Goal: Task Accomplishment & Management: Understand process/instructions

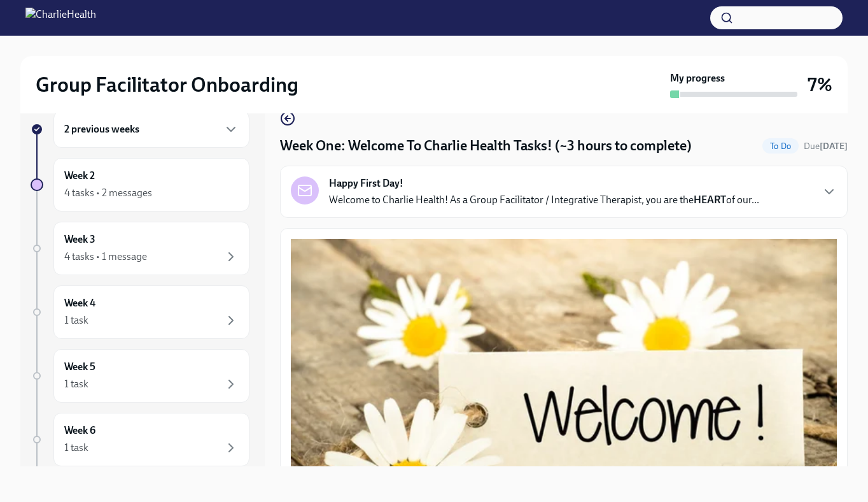
scroll to position [1742, 0]
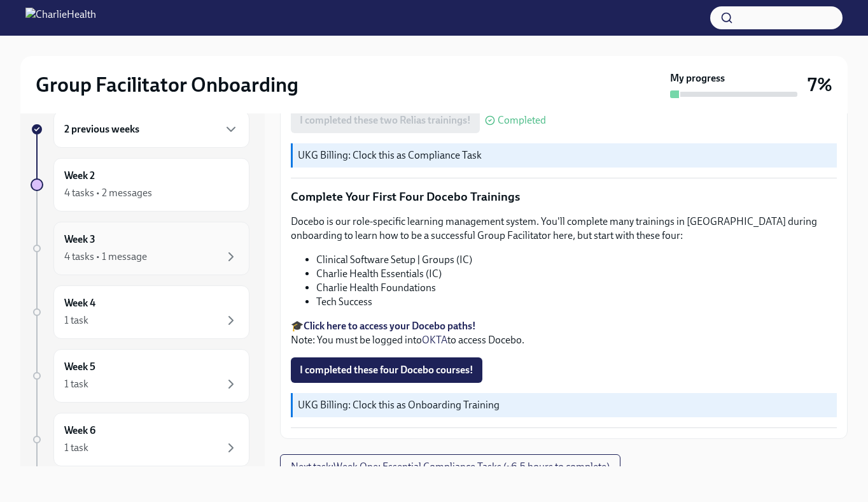
click at [178, 265] on div "Week 3 4 tasks • 1 message" at bounding box center [151, 248] width 196 height 53
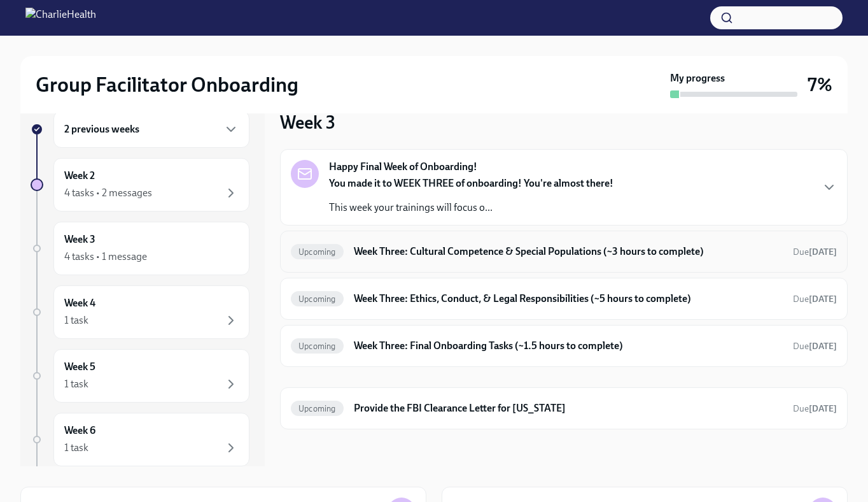
click at [390, 259] on div "Upcoming Week Three: Cultural Competence & Special Populations (~3 hours to com…" at bounding box center [564, 251] width 546 height 20
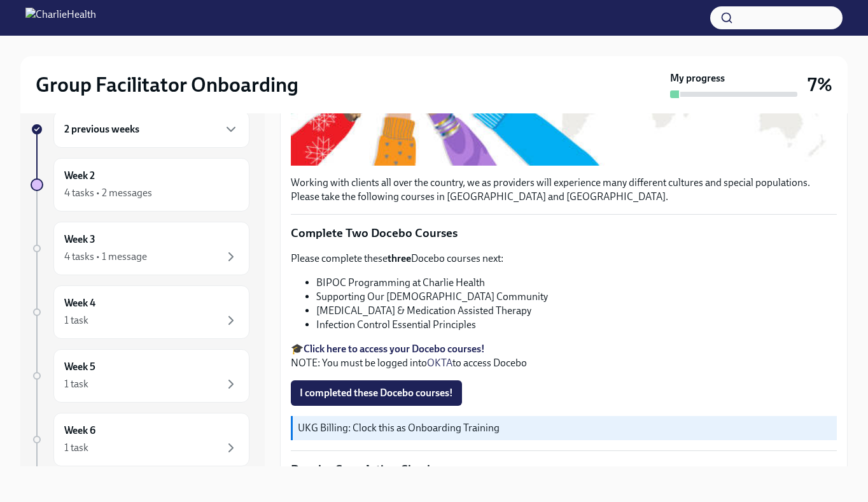
scroll to position [347, 0]
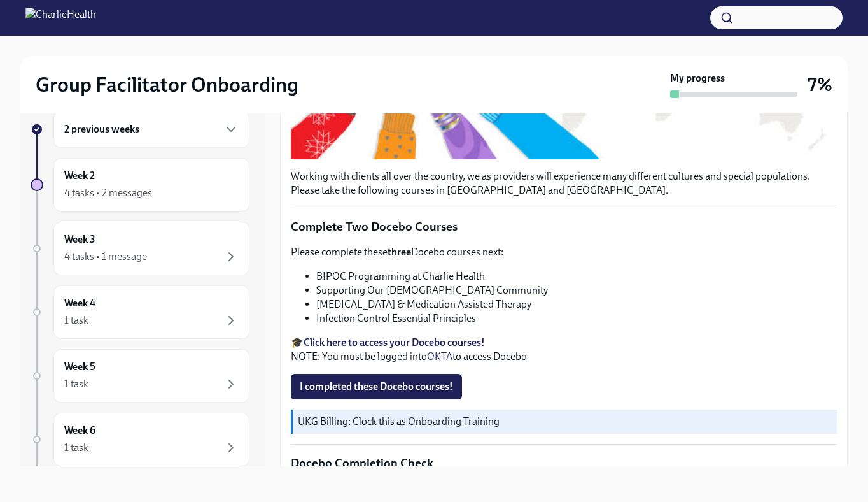
click at [392, 346] on strong "Click here to access your Docebo courses!" at bounding box center [394, 342] width 181 height 12
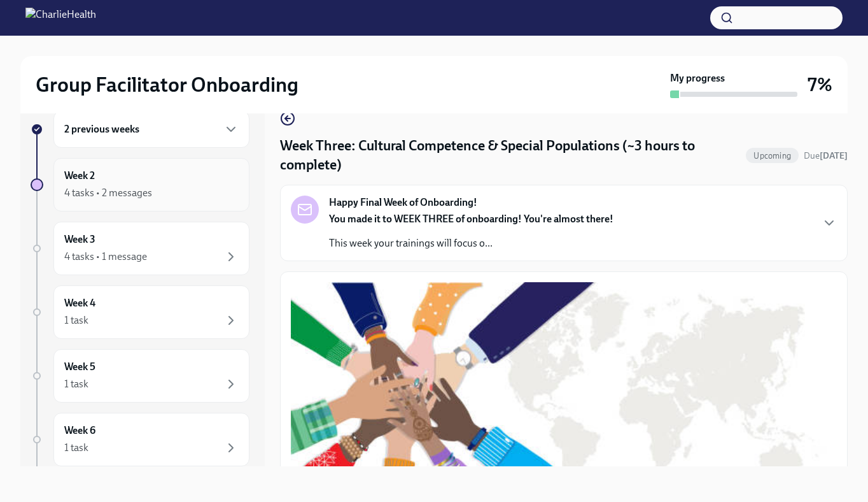
scroll to position [0, 0]
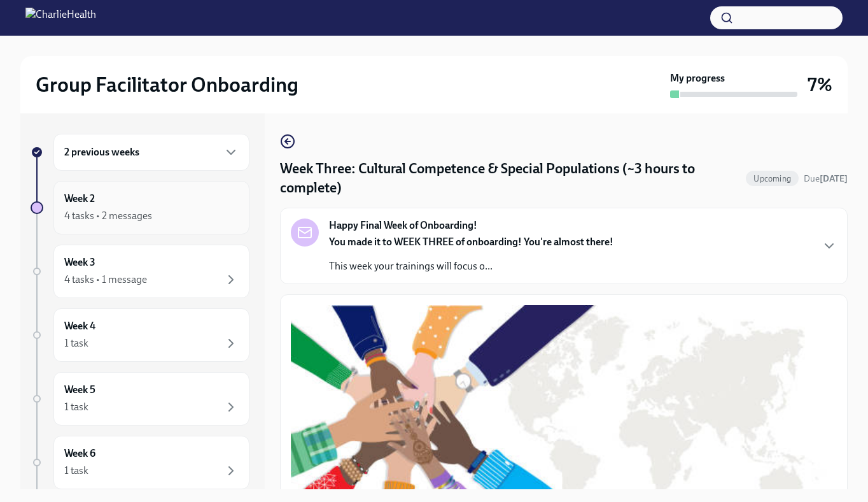
click at [147, 161] on div "2 previous weeks" at bounding box center [151, 152] width 196 height 37
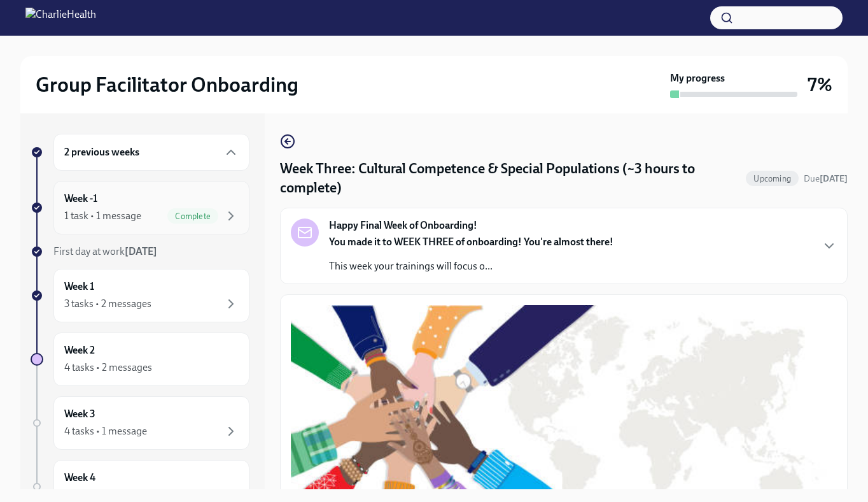
click at [151, 208] on div "1 task • 1 message Complete" at bounding box center [151, 215] width 174 height 15
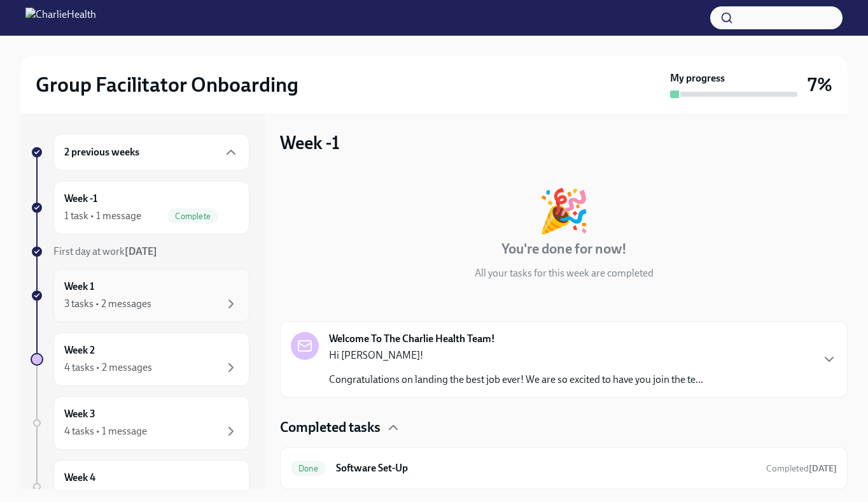
click at [153, 278] on div "Week 1 3 tasks • 2 messages" at bounding box center [151, 295] width 196 height 53
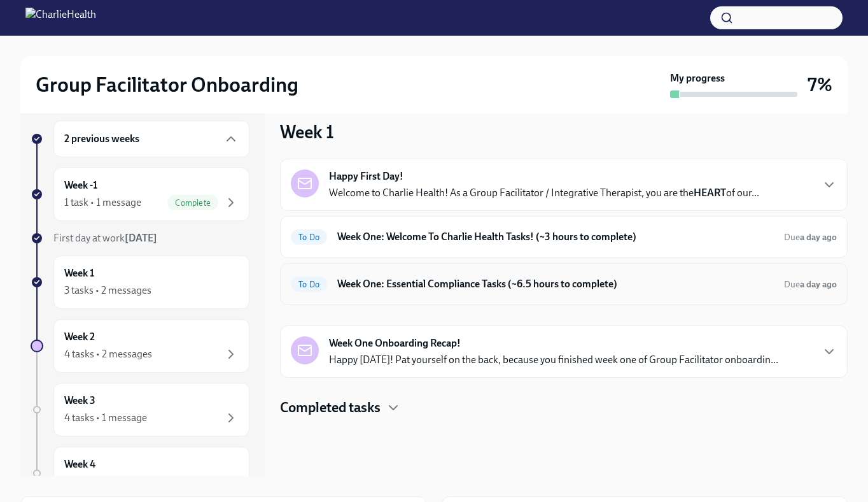
scroll to position [20, 0]
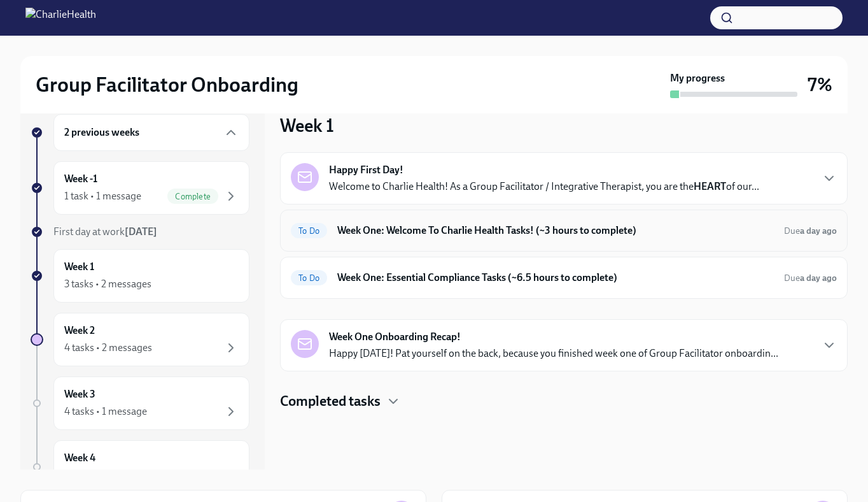
click at [382, 229] on h6 "Week One: Welcome To Charlie Health Tasks! (~3 hours to complete)" at bounding box center [555, 230] width 437 height 14
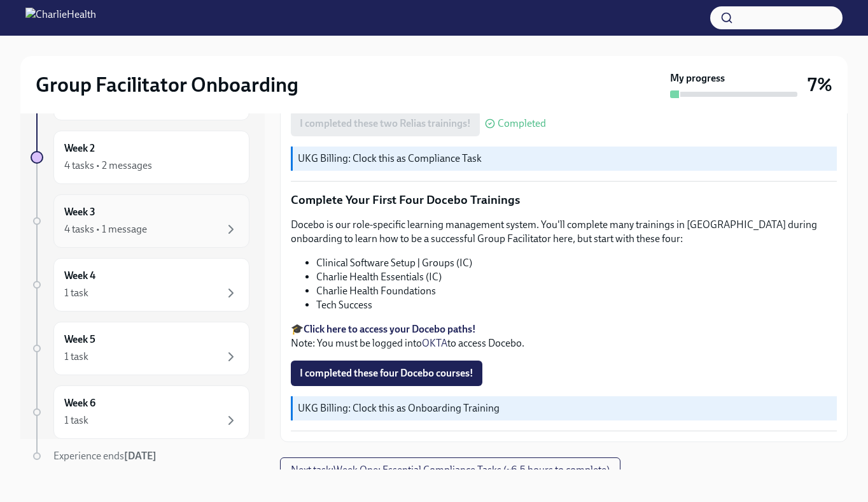
scroll to position [33, 0]
click at [191, 225] on div "4 tasks • 1 message" at bounding box center [151, 226] width 174 height 15
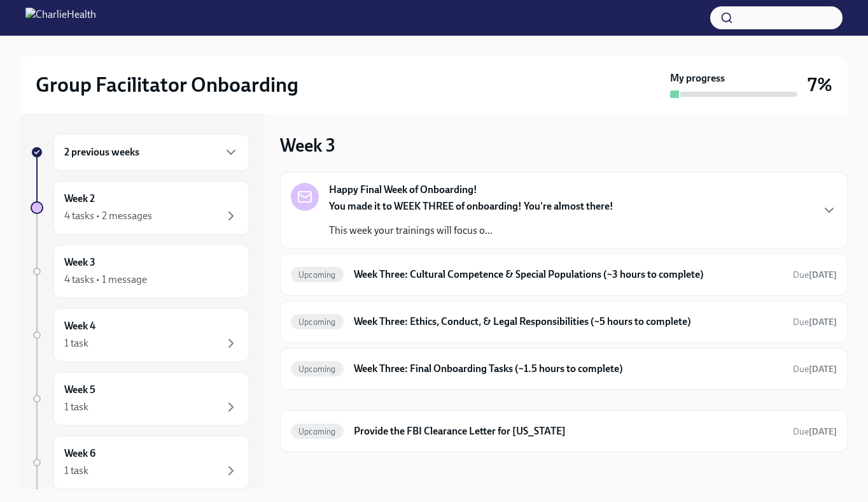
click at [172, 159] on div "2 previous weeks" at bounding box center [151, 152] width 174 height 15
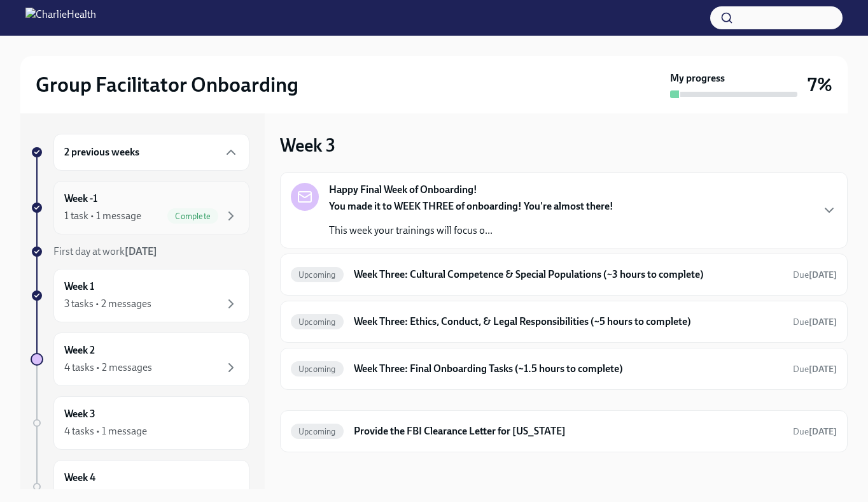
click at [169, 212] on span "Complete" at bounding box center [192, 216] width 51 height 10
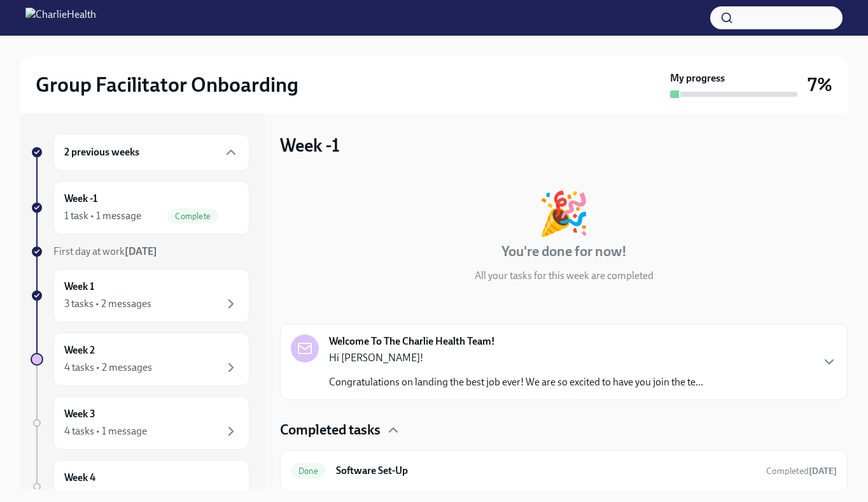
scroll to position [3, 0]
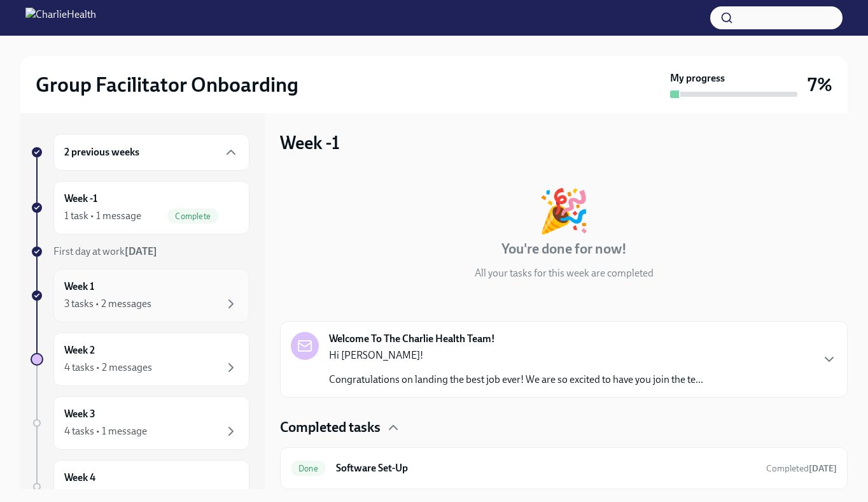
click at [113, 295] on div "Week 1 3 tasks • 2 messages" at bounding box center [151, 295] width 174 height 32
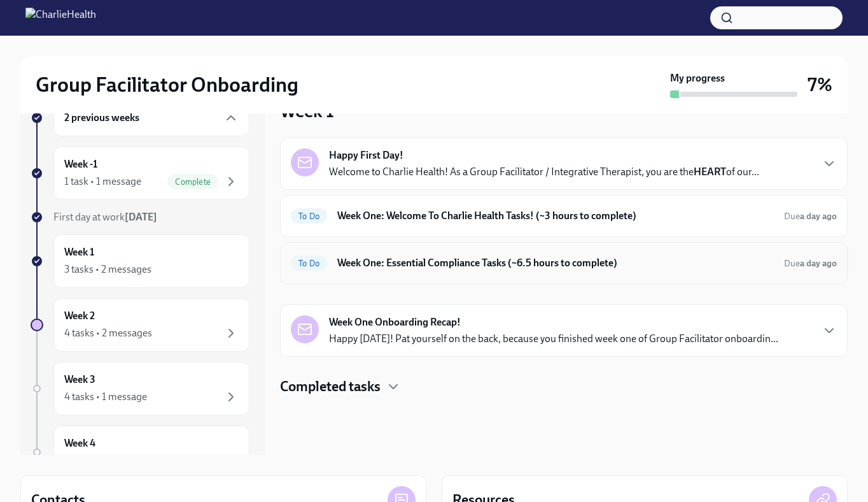
scroll to position [37, 0]
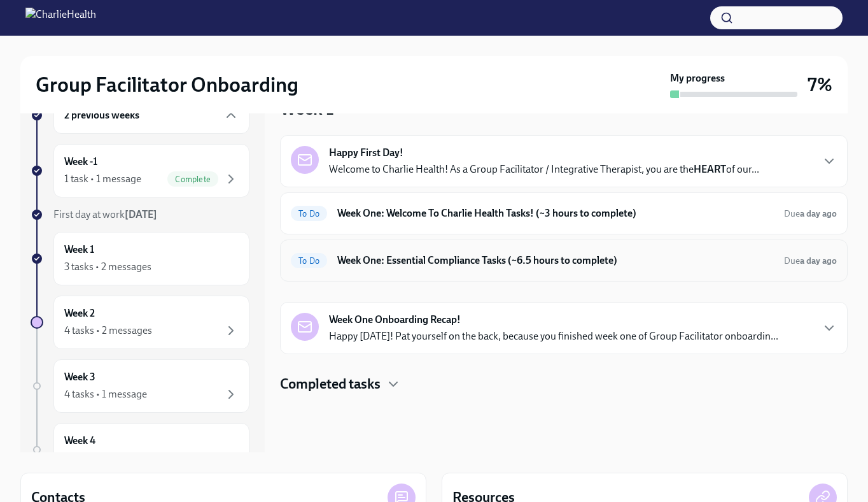
click at [423, 271] on div "To Do Week One: Essential Compliance Tasks (~6.5 hours to complete) Due a day a…" at bounding box center [564, 260] width 568 height 42
click at [421, 265] on h6 "Week One: Essential Compliance Tasks (~6.5 hours to complete)" at bounding box center [555, 260] width 437 height 14
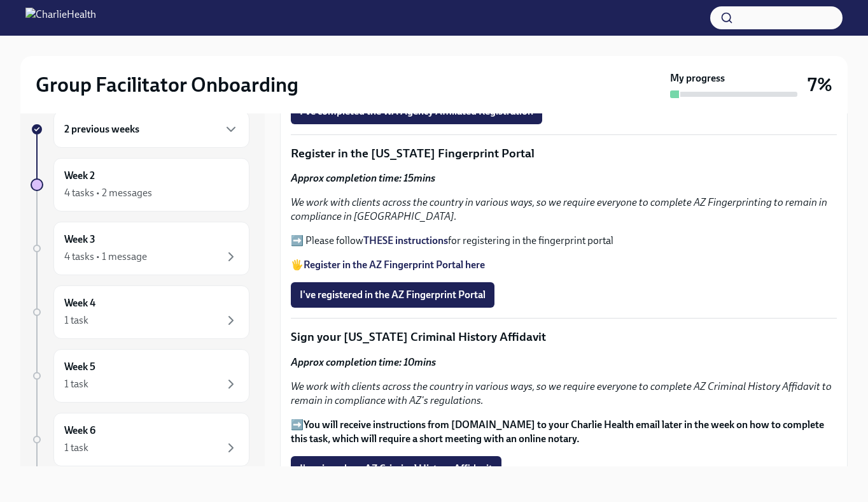
scroll to position [1329, 0]
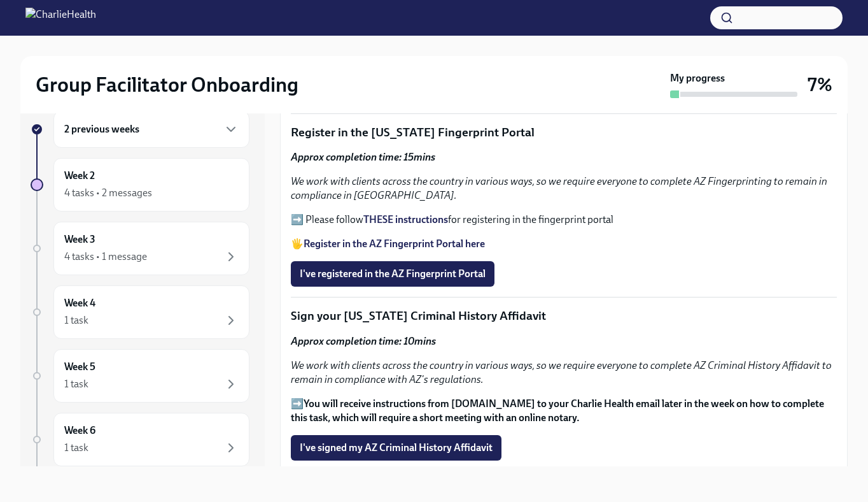
click at [391, 240] on strong "Register in the AZ Fingerprint Portal here" at bounding box center [394, 243] width 181 height 12
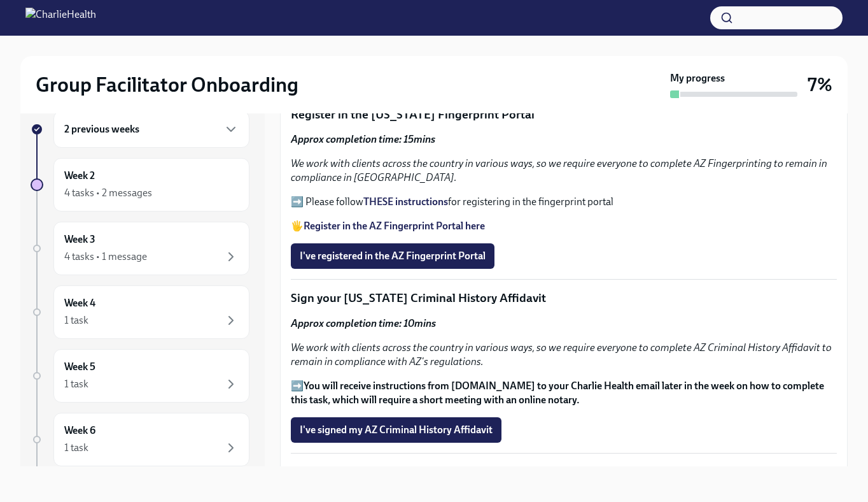
scroll to position [1348, 0]
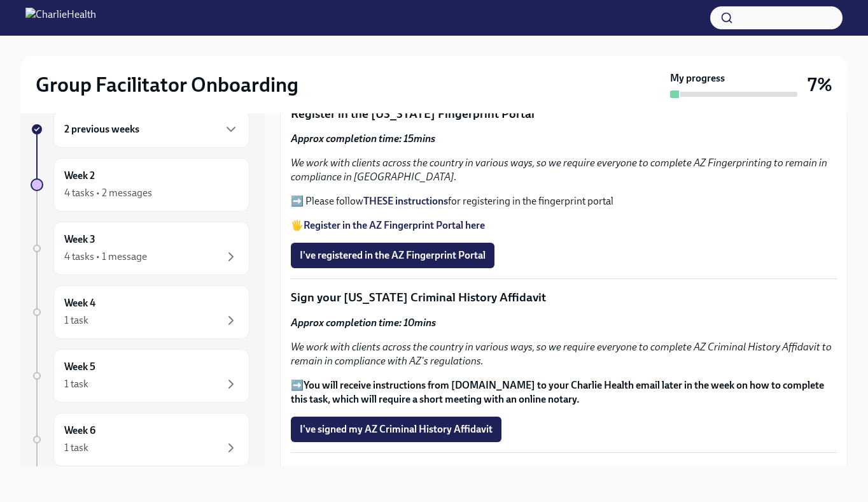
click at [396, 201] on strong "THESE instructions" at bounding box center [406, 201] width 85 height 12
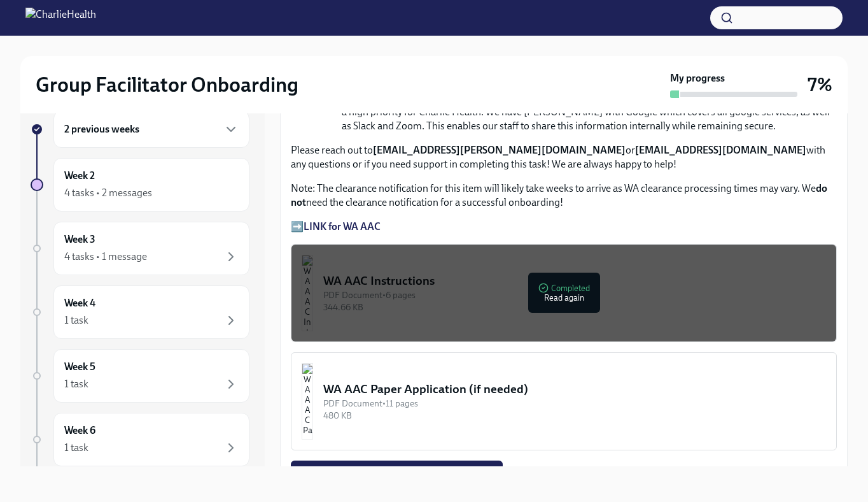
scroll to position [909, 0]
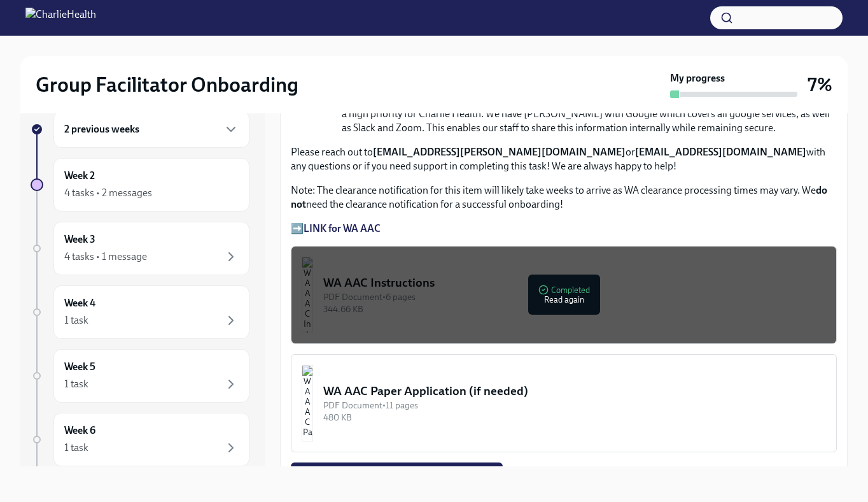
click at [347, 229] on strong "LINK for WA AAC" at bounding box center [342, 228] width 77 height 12
